Goal: Navigation & Orientation: Find specific page/section

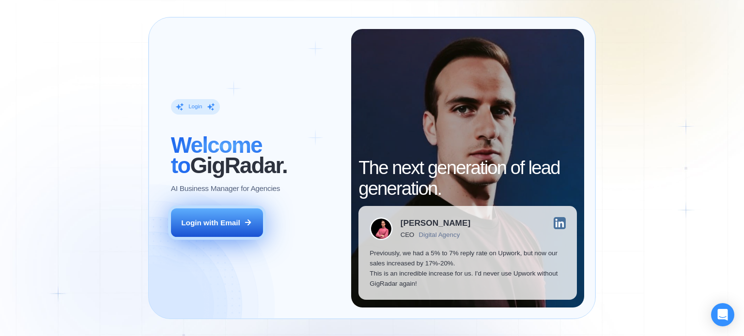
click at [225, 229] on button "Login with Email" at bounding box center [217, 223] width 92 height 29
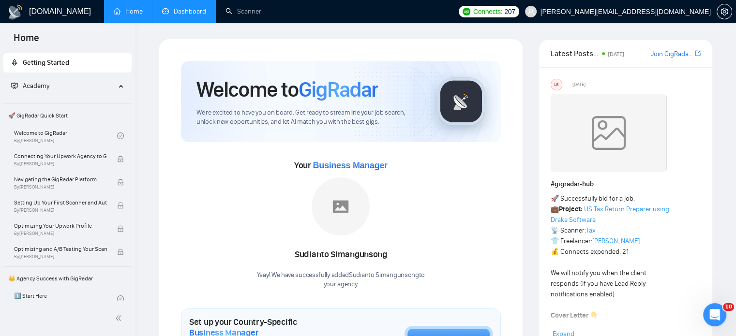
click at [174, 10] on link "Dashboard" at bounding box center [184, 11] width 44 height 8
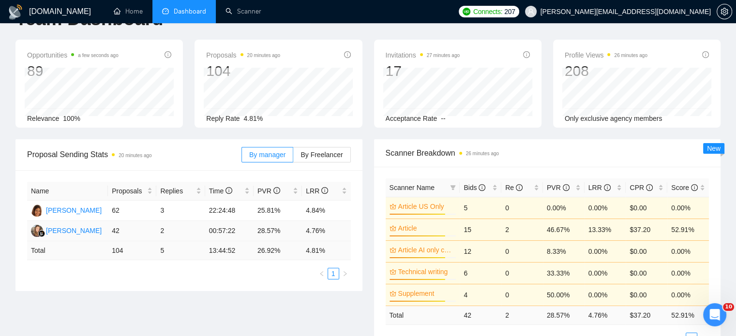
scroll to position [48, 0]
